Goal: Information Seeking & Learning: Learn about a topic

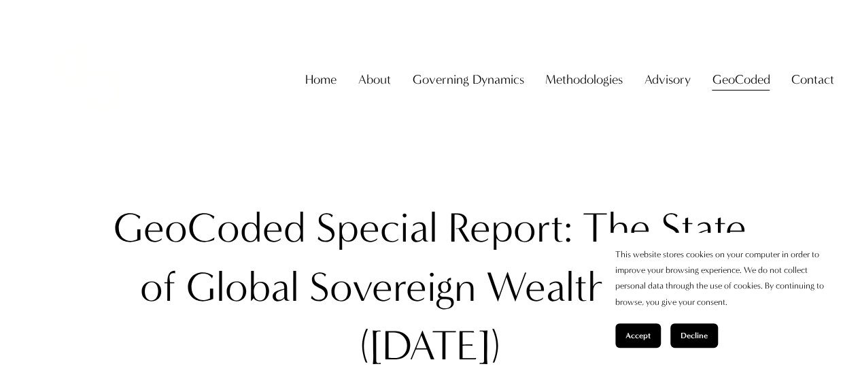
click at [645, 333] on span "Accept" at bounding box center [638, 335] width 25 height 10
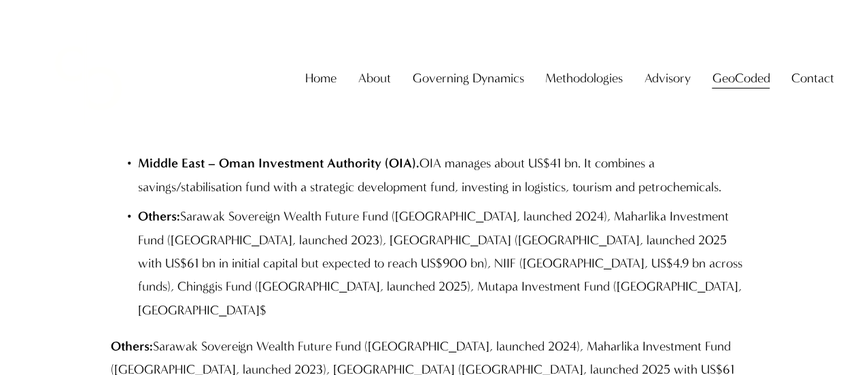
scroll to position [12386, 0]
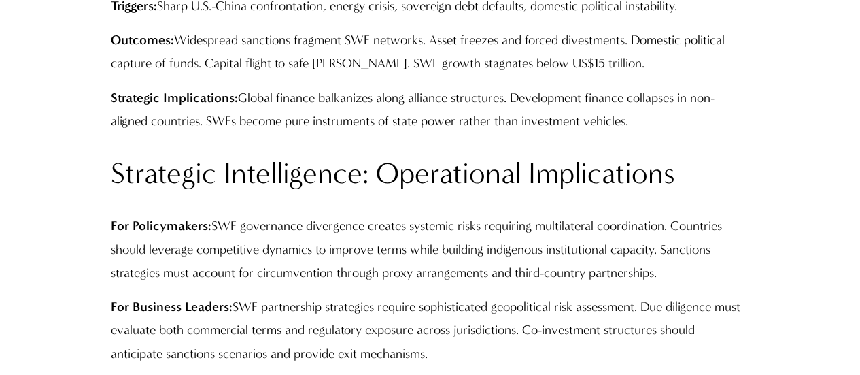
scroll to position [4515, 0]
